Goal: Task Accomplishment & Management: Manage account settings

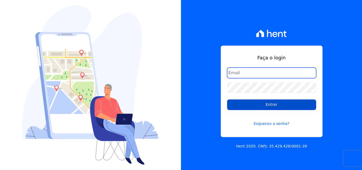
type input "[EMAIL_ADDRESS][DOMAIN_NAME]"
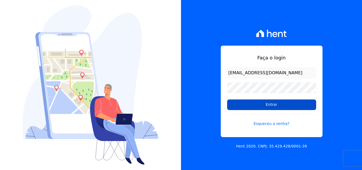
click at [270, 100] on input "Entrar" at bounding box center [271, 104] width 89 height 11
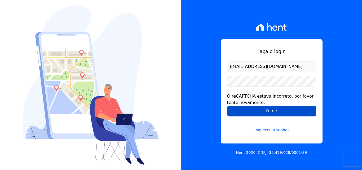
click at [271, 111] on input "Entrar" at bounding box center [271, 111] width 89 height 11
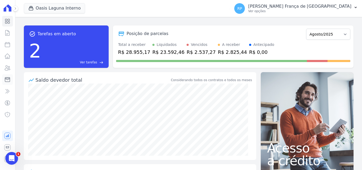
click at [7, 81] on icon at bounding box center [7, 79] width 6 height 6
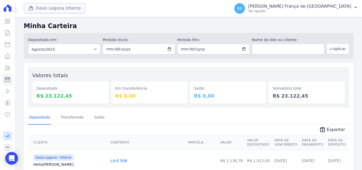
click at [66, 6] on button "Oasis Laguna Interno" at bounding box center [55, 8] width 62 height 10
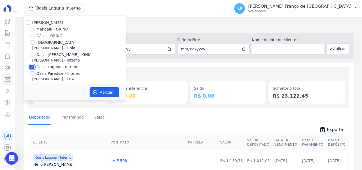
click at [31, 68] on input "Oasis Laguna - Interno" at bounding box center [32, 67] width 4 height 4
checkbox input "false"
click at [32, 35] on input "Oásis - GRIÑO" at bounding box center [32, 36] width 4 height 4
checkbox input "true"
click at [110, 92] on button "Aplicar" at bounding box center [105, 92] width 30 height 10
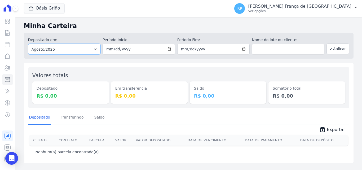
click at [70, 47] on select "Todos os meses Janeiro/2015 Fevereiro/2015 Março/2015 Abril/2015 Maio/2015 Junh…" at bounding box center [64, 49] width 73 height 11
select select "all"
click at [28, 44] on select "Todos os meses Janeiro/2015 Fevereiro/2015 Março/2015 Abril/2015 Maio/2015 Junh…" at bounding box center [64, 49] width 73 height 11
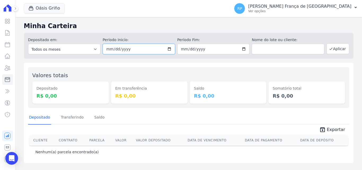
click at [171, 50] on input "date" at bounding box center [139, 49] width 73 height 11
type input "2025-08-28"
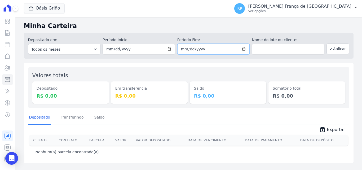
click at [245, 49] on input "date" at bounding box center [213, 49] width 73 height 11
type input "2025-08-28"
click at [341, 49] on button "Aplicar" at bounding box center [338, 49] width 23 height 11
click at [45, 8] on button "Oásis Griño" at bounding box center [44, 8] width 41 height 10
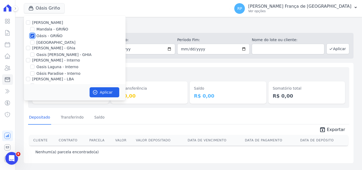
click at [33, 36] on input "Oásis - GRIÑO" at bounding box center [32, 36] width 4 height 4
checkbox input "false"
click at [29, 46] on input "Celina Guimaraes - Ghia" at bounding box center [28, 48] width 4 height 4
checkbox input "true"
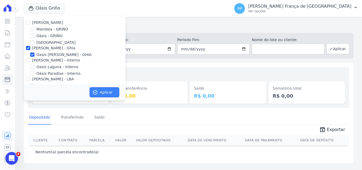
click at [101, 96] on button "Aplicar" at bounding box center [105, 92] width 30 height 10
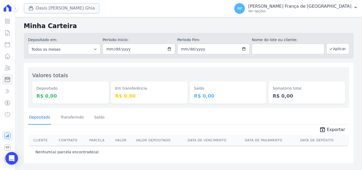
click at [48, 8] on button "Oasis Celina Guimaraes Ghia" at bounding box center [62, 8] width 76 height 10
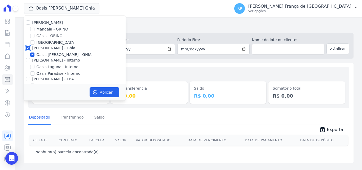
click at [27, 48] on input "Celina Guimaraes - Ghia" at bounding box center [28, 48] width 4 height 4
checkbox input "false"
click at [28, 59] on input "Celina Guimaraes - Interno" at bounding box center [28, 60] width 4 height 4
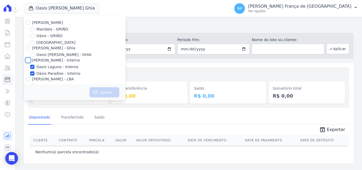
checkbox input "true"
click at [95, 92] on icon "button" at bounding box center [95, 92] width 4 height 4
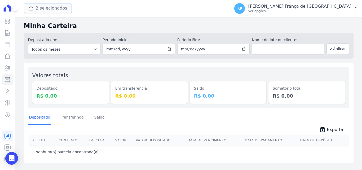
click at [50, 6] on button "2 selecionados" at bounding box center [48, 8] width 48 height 10
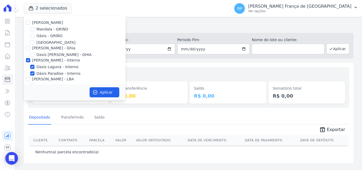
click at [31, 59] on div "Celina Guimaraes - Interno" at bounding box center [75, 61] width 102 height 6
click at [29, 59] on input "Celina Guimaraes - Interno" at bounding box center [28, 60] width 4 height 4
checkbox input "false"
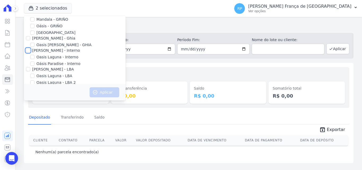
scroll to position [15, 0]
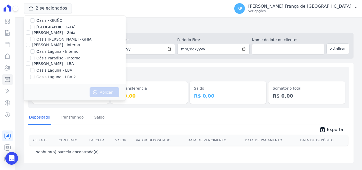
click at [26, 63] on div "Celina Guimaraes - LBA" at bounding box center [75, 64] width 102 height 6
click at [28, 63] on input "Celina Guimaraes - LBA" at bounding box center [28, 64] width 4 height 4
checkbox input "true"
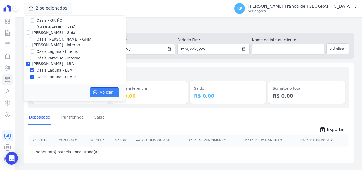
click at [112, 96] on button "Aplicar" at bounding box center [105, 92] width 30 height 10
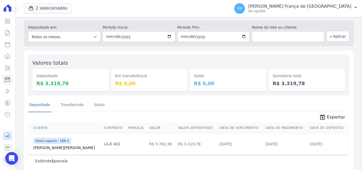
scroll to position [19, 0]
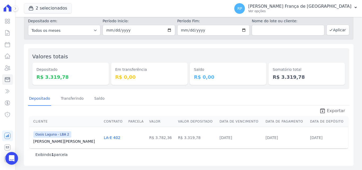
click at [324, 110] on icon "unarchive" at bounding box center [323, 111] width 6 height 6
click at [38, 5] on button "2 selecionados" at bounding box center [48, 8] width 48 height 10
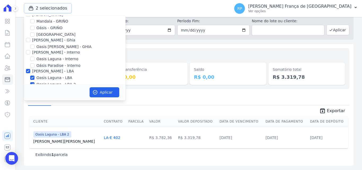
scroll to position [15, 0]
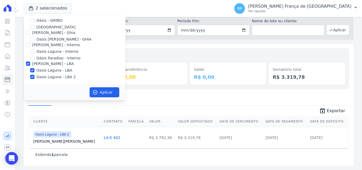
click at [146, 92] on div "Valores totais Depositado R$ 3.319,78 Em transferência R$ 0,00 Saldo R$ 0,00 So…" at bounding box center [189, 105] width 330 height 122
